Goal: Find specific page/section: Find specific page/section

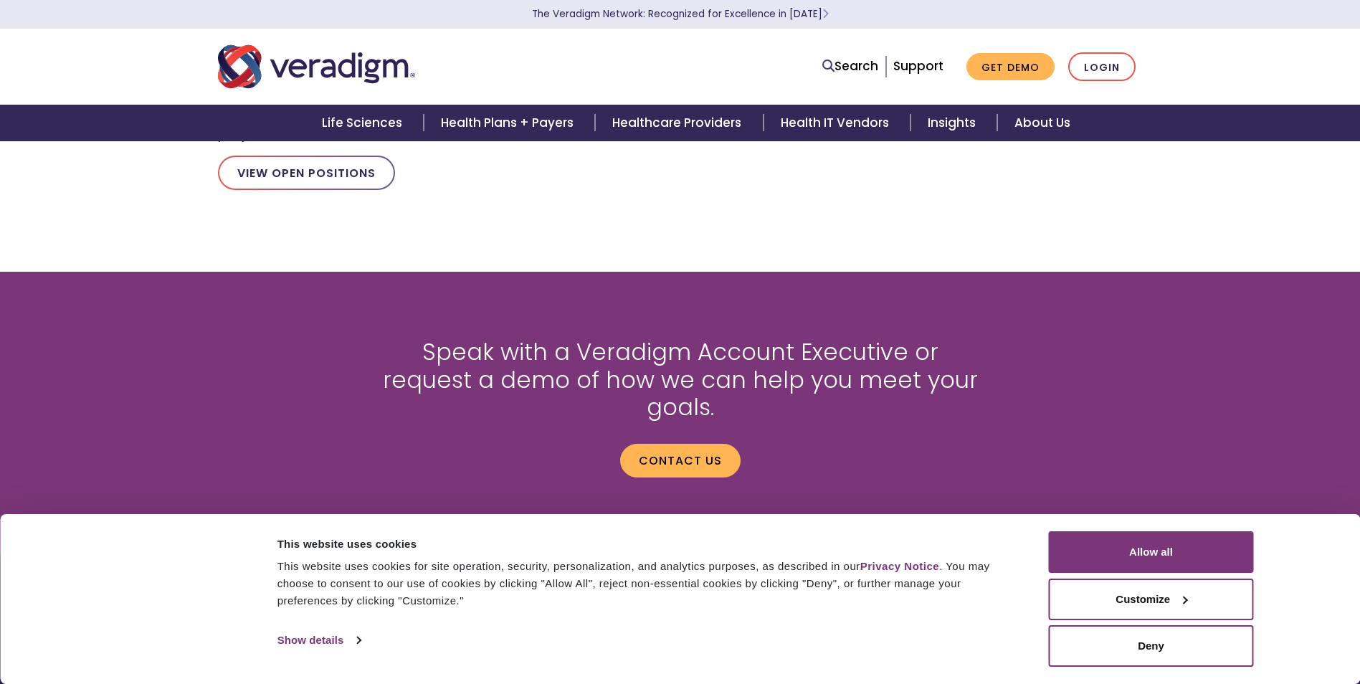
scroll to position [1279, 0]
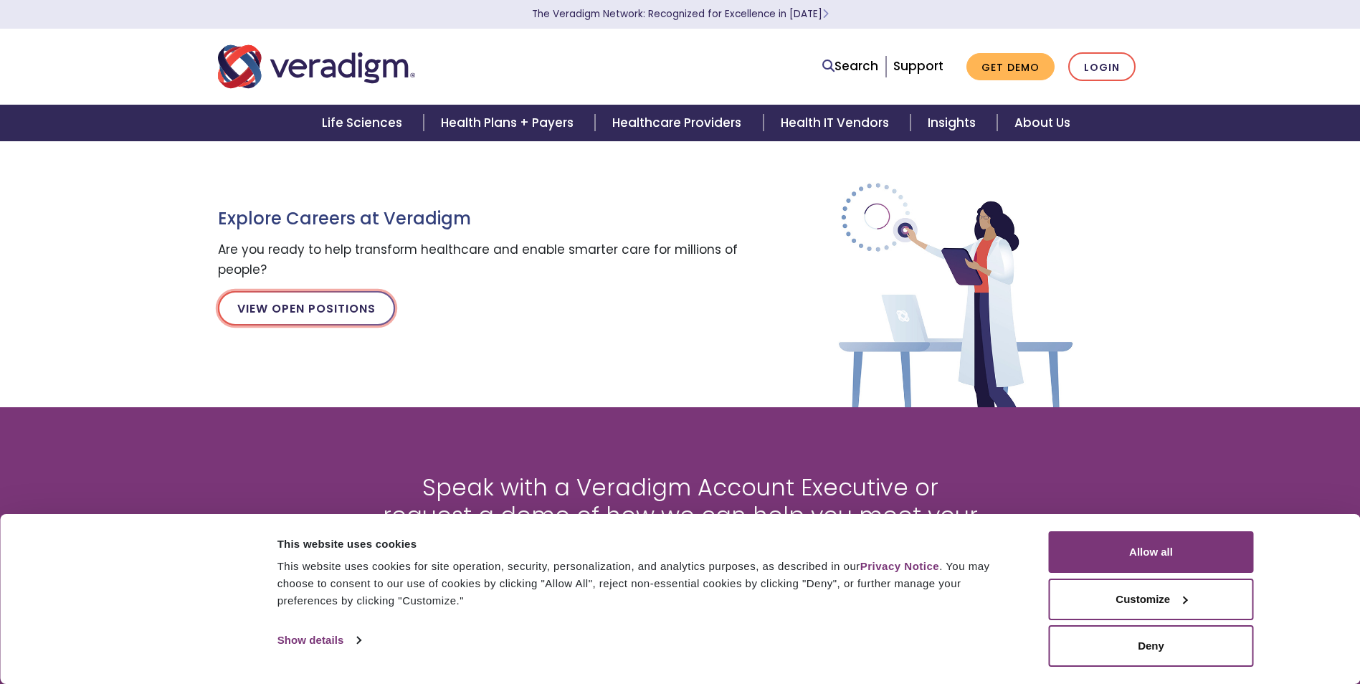
click at [284, 305] on link "View Open Positions" at bounding box center [306, 308] width 177 height 34
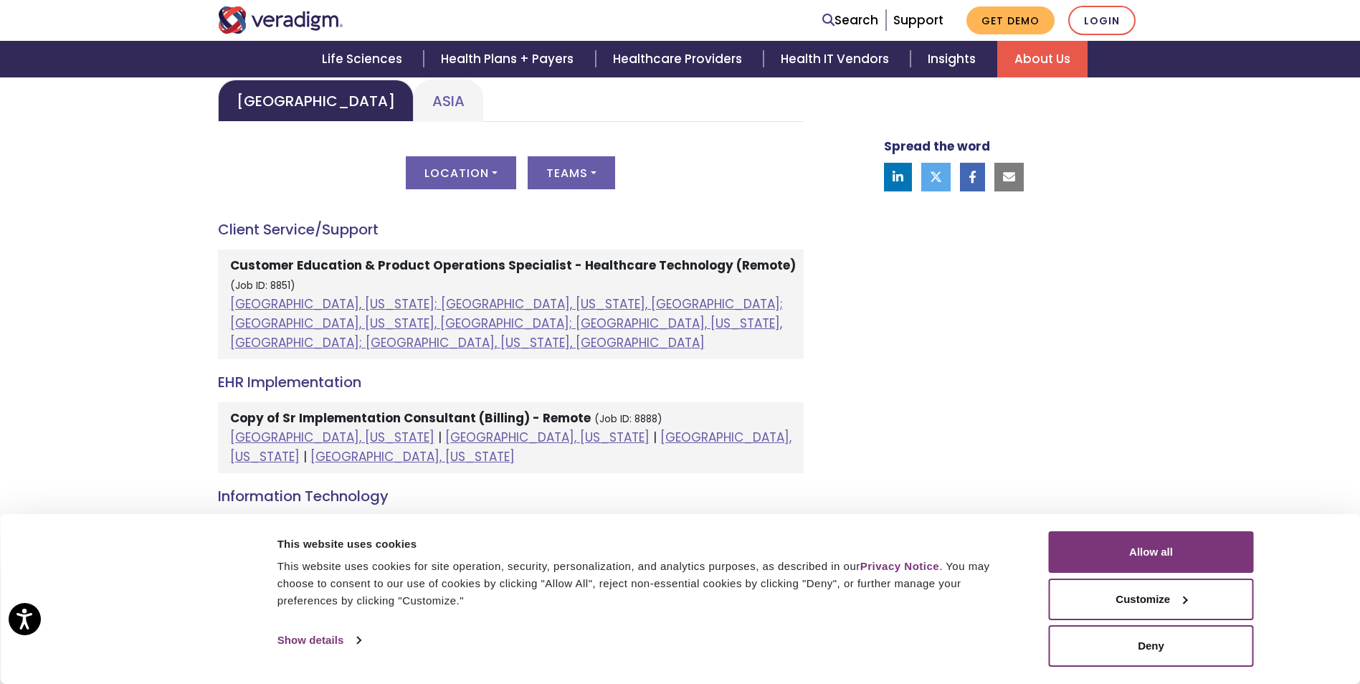
scroll to position [717, 0]
click at [442, 182] on button "Location" at bounding box center [461, 172] width 110 height 33
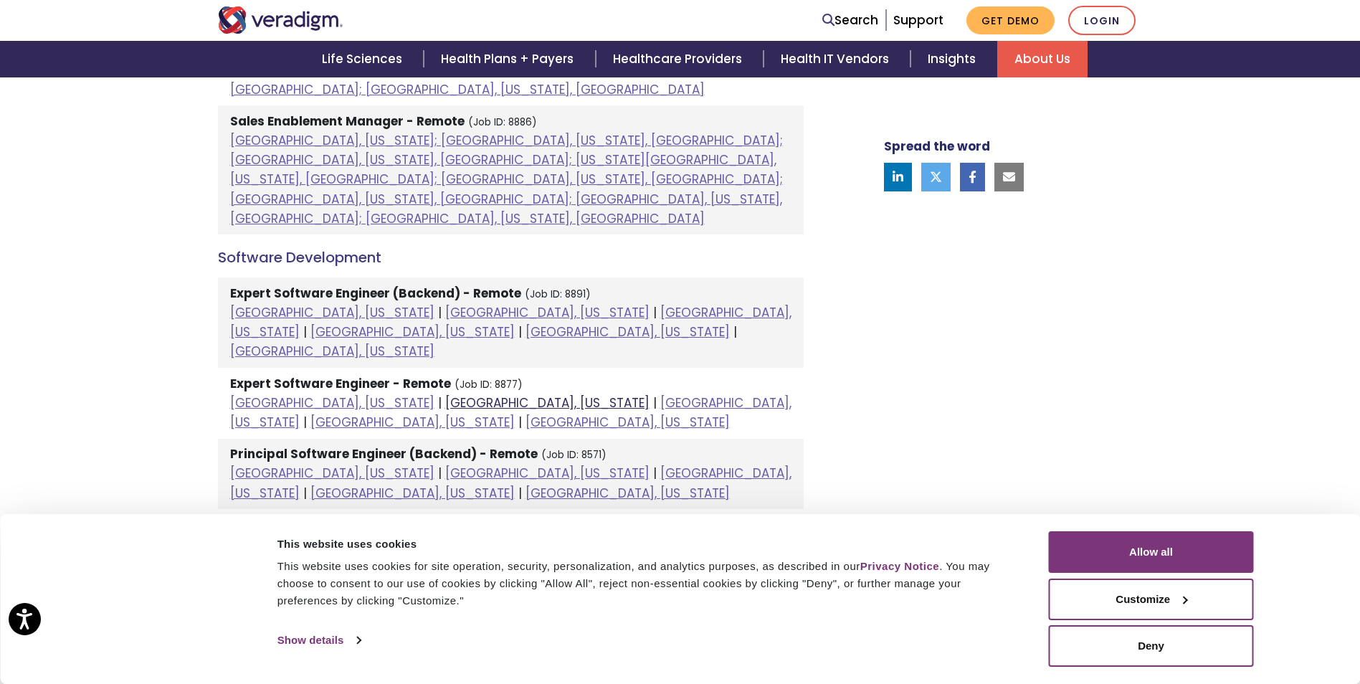
scroll to position [1731, 0]
click at [445, 464] on link "Dallas, Texas" at bounding box center [547, 472] width 204 height 17
